Goal: Transaction & Acquisition: Purchase product/service

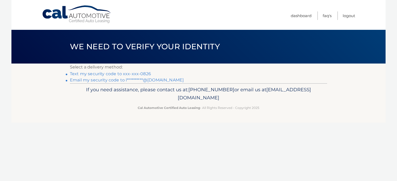
click at [96, 74] on link "Text my security code to xxx-xxx-0826" at bounding box center [110, 73] width 81 height 5
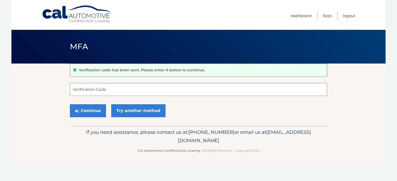
click at [84, 90] on input "Verification Code" at bounding box center [198, 89] width 257 height 13
type input "623793"
click at [92, 115] on button "Continue" at bounding box center [88, 110] width 36 height 13
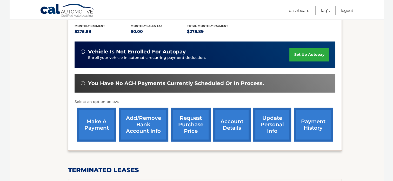
scroll to position [108, 0]
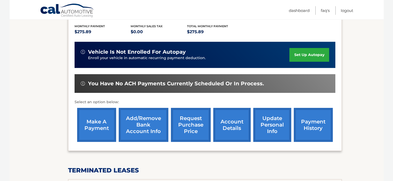
click at [98, 122] on link "make a payment" at bounding box center [96, 125] width 39 height 34
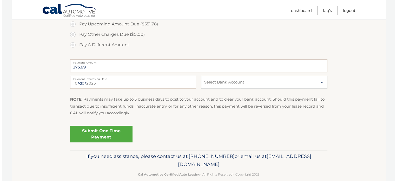
scroll to position [211, 0]
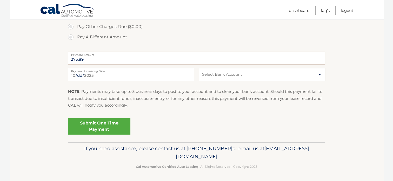
click at [290, 79] on select "Select Bank Account Checking SANTANDER *****7856 Checking BANK OF AMERICA N.A. …" at bounding box center [262, 74] width 126 height 13
select select "YTFhMDA4ZjctZWEzYi00ZmRmLTg1YzAtODJkYTYxNWRiOWQx"
click at [199, 68] on select "Select Bank Account Checking SANTANDER *****7856 Checking BANK OF AMERICA N.A. …" at bounding box center [262, 74] width 126 height 13
click at [102, 123] on link "Submit One Time Payment" at bounding box center [99, 126] width 62 height 17
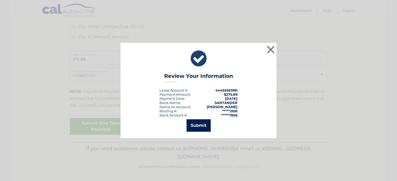
click at [197, 125] on button "Submit" at bounding box center [198, 125] width 24 height 12
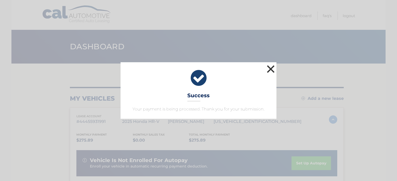
click at [272, 71] on button "×" at bounding box center [270, 69] width 10 height 10
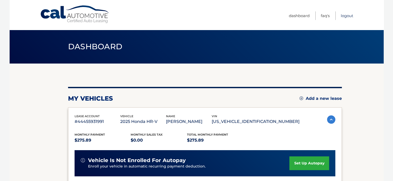
click at [347, 16] on link "Logout" at bounding box center [346, 15] width 12 height 9
